Goal: Task Accomplishment & Management: Manage account settings

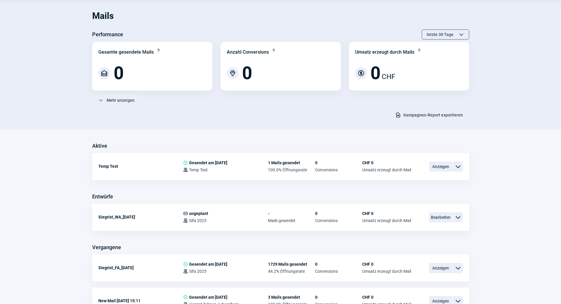
scroll to position [29, 0]
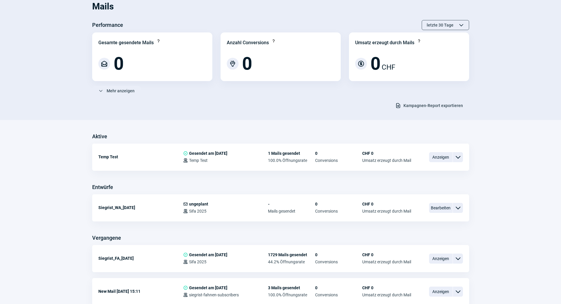
click at [211, 113] on section "Mails Performance letzte 30 Tage ChevronUp icon ChevronDown icon Gesamte gesend…" at bounding box center [280, 55] width 561 height 129
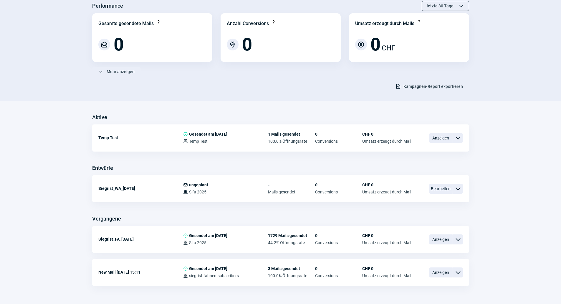
scroll to position [59, 0]
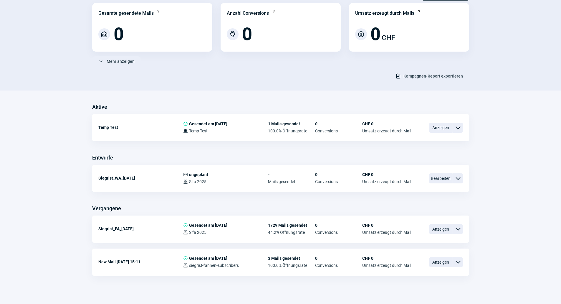
click at [279, 201] on div "Aktive Temp Test CheckCircle icon Gesendet am 08.05.2025 Users icon Temp Test 1…" at bounding box center [280, 188] width 377 height 173
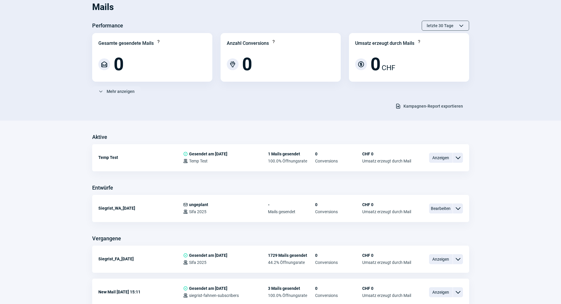
scroll to position [0, 0]
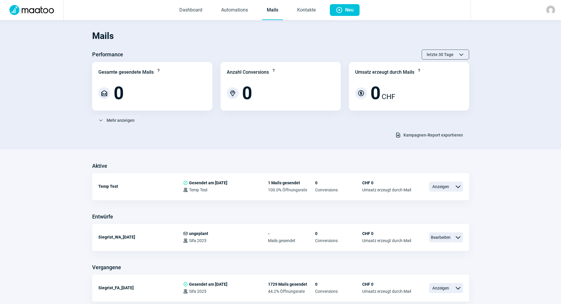
click at [546, 17] on div at bounding box center [516, 10] width 90 height 20
click at [552, 11] on img at bounding box center [551, 10] width 9 height 9
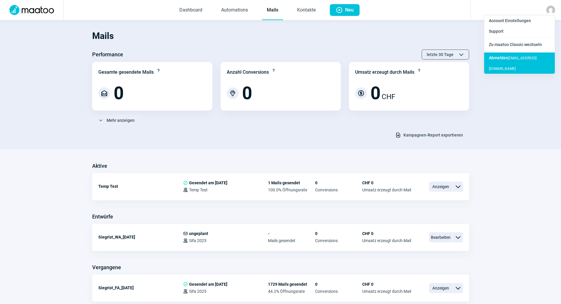
click at [533, 58] on div "Abmelden dzeva.tafoski@rosmerta.ch" at bounding box center [520, 62] width 71 height 21
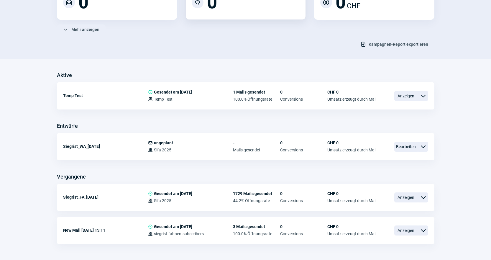
scroll to position [109, 0]
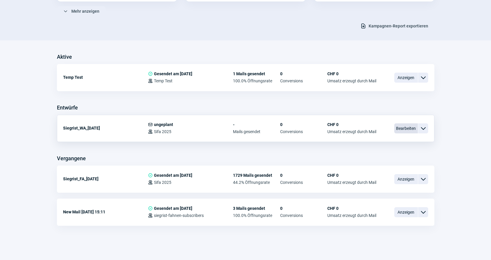
click at [411, 131] on span "Bearbeiten" at bounding box center [406, 128] width 24 height 10
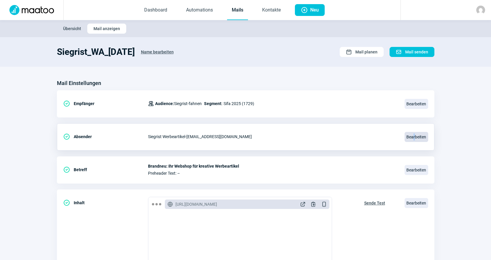
click at [414, 136] on span "Bearbeiten" at bounding box center [416, 137] width 24 height 10
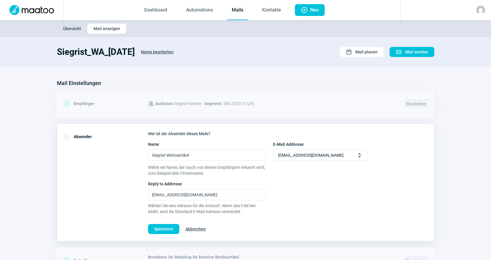
scroll to position [29, 0]
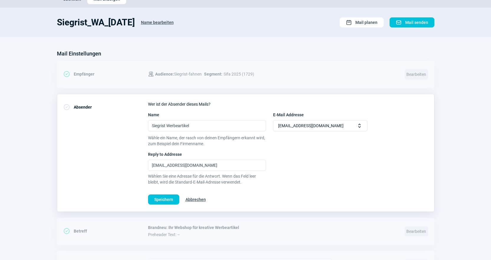
click at [198, 200] on span "Abbrechen" at bounding box center [195, 199] width 20 height 9
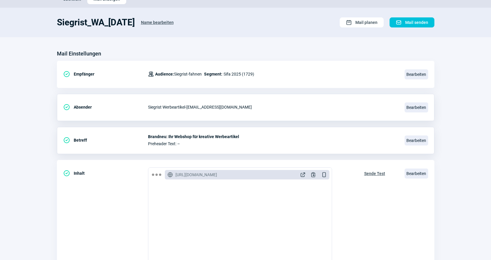
click at [232, 152] on div "CheckCircle icon Betreff Brandneu: Ihr Webshop für kreative Werbeartikel Prehea…" at bounding box center [245, 140] width 377 height 27
click at [423, 111] on span "Bearbeiten" at bounding box center [416, 107] width 24 height 10
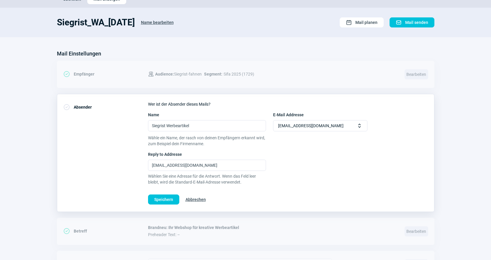
click at [196, 200] on span "Abbrechen" at bounding box center [195, 199] width 20 height 9
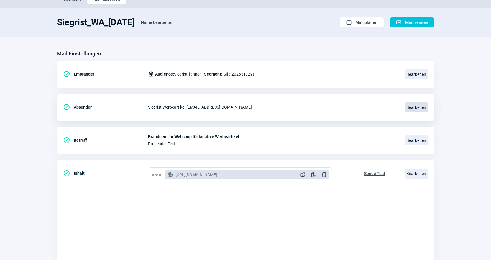
click at [413, 106] on span "Bearbeiten" at bounding box center [416, 107] width 24 height 10
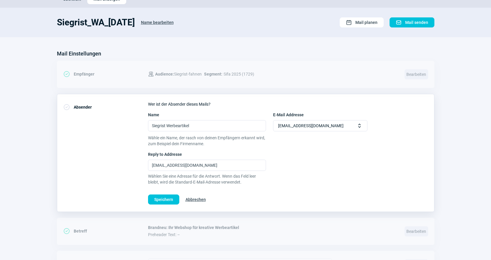
click at [198, 201] on span "Abbrechen" at bounding box center [195, 199] width 20 height 9
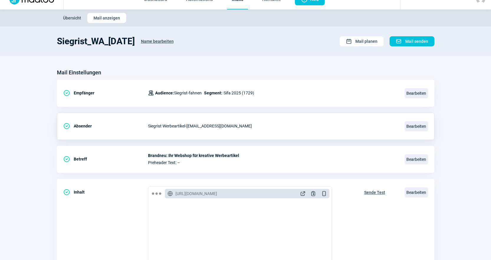
scroll to position [0, 0]
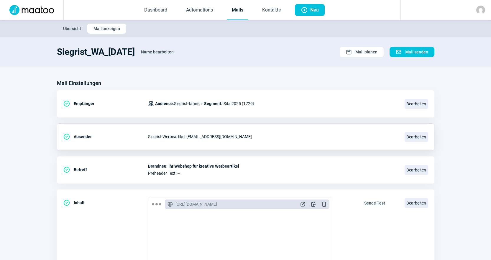
click at [240, 13] on link "Mails" at bounding box center [237, 10] width 21 height 19
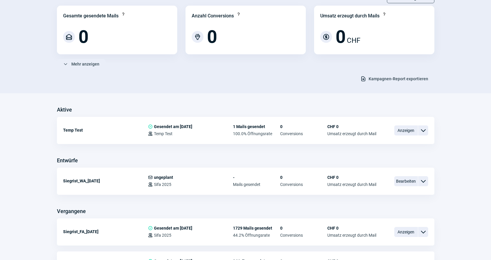
scroll to position [59, 0]
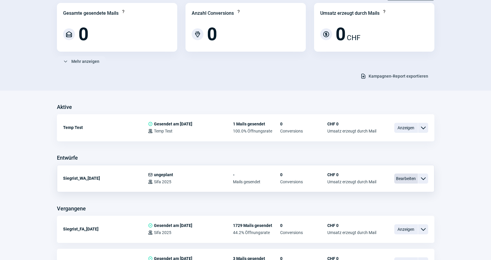
click at [406, 177] on span "Bearbeiten" at bounding box center [406, 178] width 24 height 10
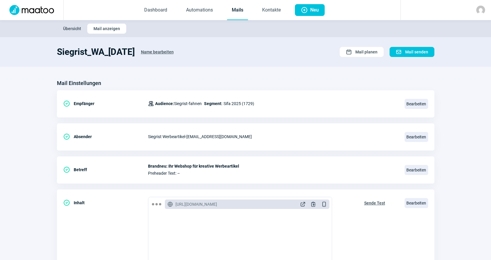
click at [232, 9] on link "Mails" at bounding box center [237, 10] width 21 height 19
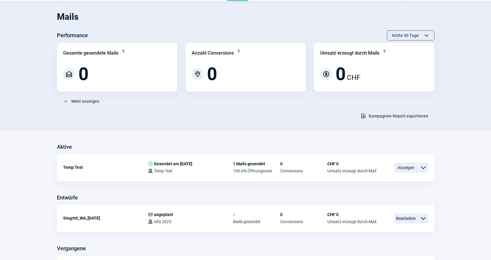
scroll to position [29, 0]
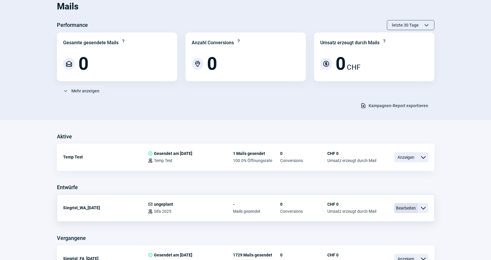
click at [397, 207] on span "Bearbeiten" at bounding box center [406, 208] width 24 height 10
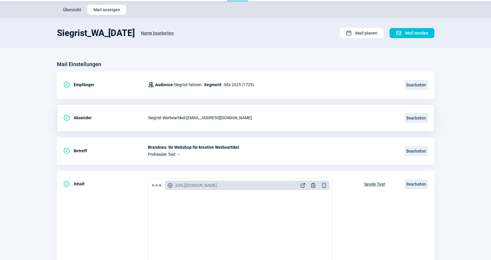
scroll to position [29, 0]
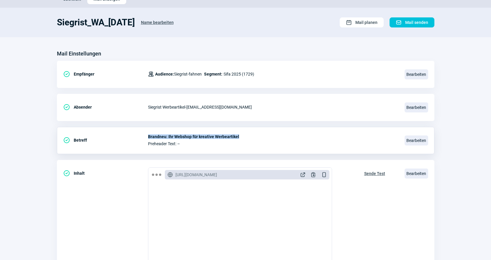
drag, startPoint x: 238, startPoint y: 136, endPoint x: 148, endPoint y: 136, distance: 89.3
click at [148, 136] on span "Brandneu: Ihr Webshop für kreative Werbeartikel" at bounding box center [272, 136] width 249 height 5
copy span "Brandneu: Ihr Webshop für kreative Werbeartikel"
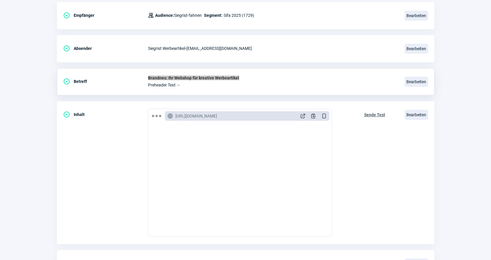
scroll to position [88, 0]
click at [415, 115] on span "Bearbeiten" at bounding box center [416, 114] width 24 height 10
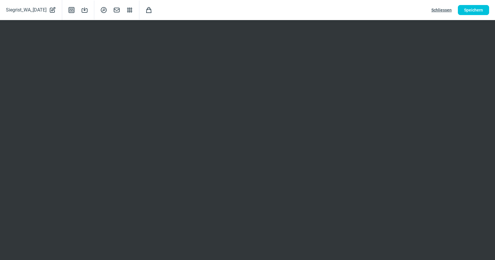
click at [447, 9] on span "Schliessen" at bounding box center [441, 9] width 20 height 9
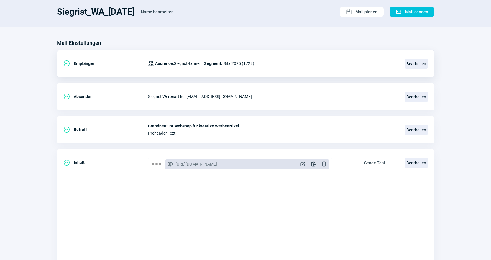
scroll to position [0, 0]
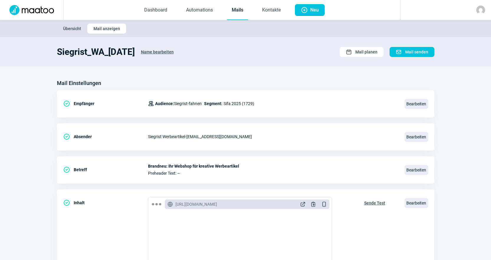
click at [244, 12] on link "Mails" at bounding box center [237, 10] width 21 height 19
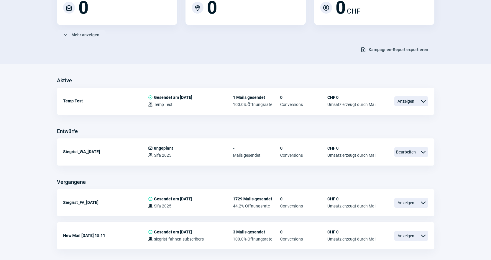
scroll to position [109, 0]
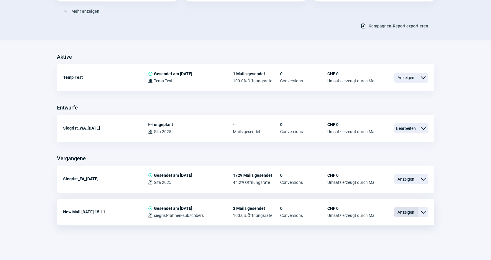
click at [401, 211] on span "Anzeigen" at bounding box center [406, 212] width 24 height 10
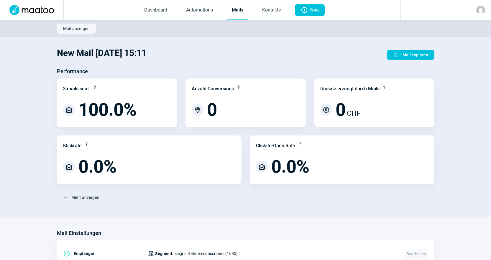
click at [238, 19] on link "Mails" at bounding box center [237, 10] width 21 height 19
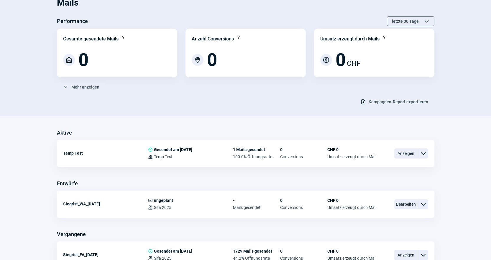
scroll to position [109, 0]
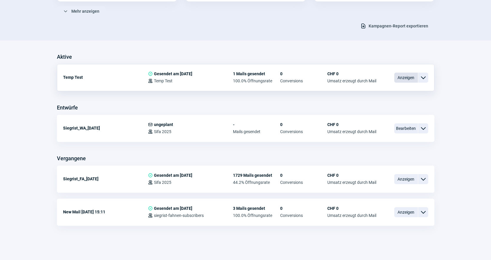
click at [407, 76] on span "Anzeigen" at bounding box center [406, 77] width 24 height 10
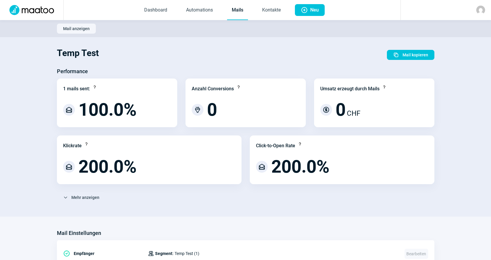
click at [246, 17] on link "Mails" at bounding box center [237, 10] width 21 height 19
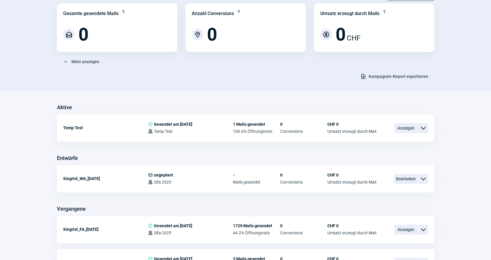
scroll to position [59, 0]
click at [408, 177] on span "Bearbeiten" at bounding box center [406, 178] width 24 height 10
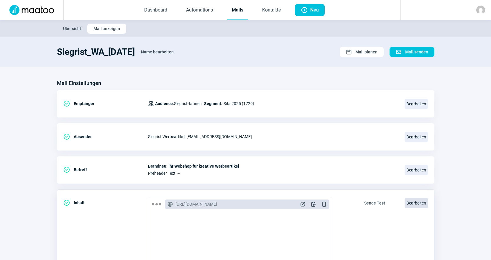
click at [415, 206] on span "Bearbeiten" at bounding box center [416, 203] width 24 height 10
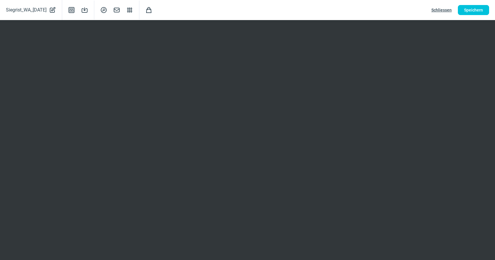
drag, startPoint x: 434, startPoint y: 7, endPoint x: 431, endPoint y: 5, distance: 3.4
click at [431, 5] on button "Schliessen" at bounding box center [441, 10] width 33 height 10
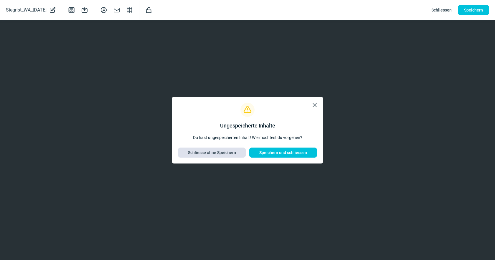
click at [187, 156] on span "Schliesse ohne Speichern" at bounding box center [211, 152] width 55 height 9
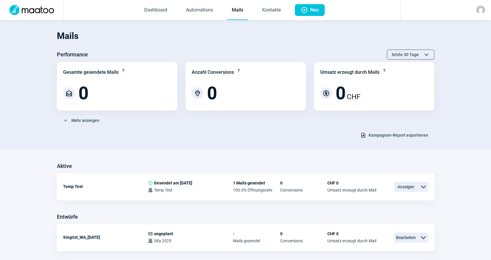
click at [236, 11] on link "Mails" at bounding box center [237, 10] width 21 height 19
click at [261, 15] on link "Kontakte" at bounding box center [271, 10] width 28 height 19
drag, startPoint x: 170, startPoint y: 1, endPoint x: 302, endPoint y: 41, distance: 137.8
click at [302, 41] on h1 "Mails" at bounding box center [245, 36] width 377 height 20
